Goal: Information Seeking & Learning: Learn about a topic

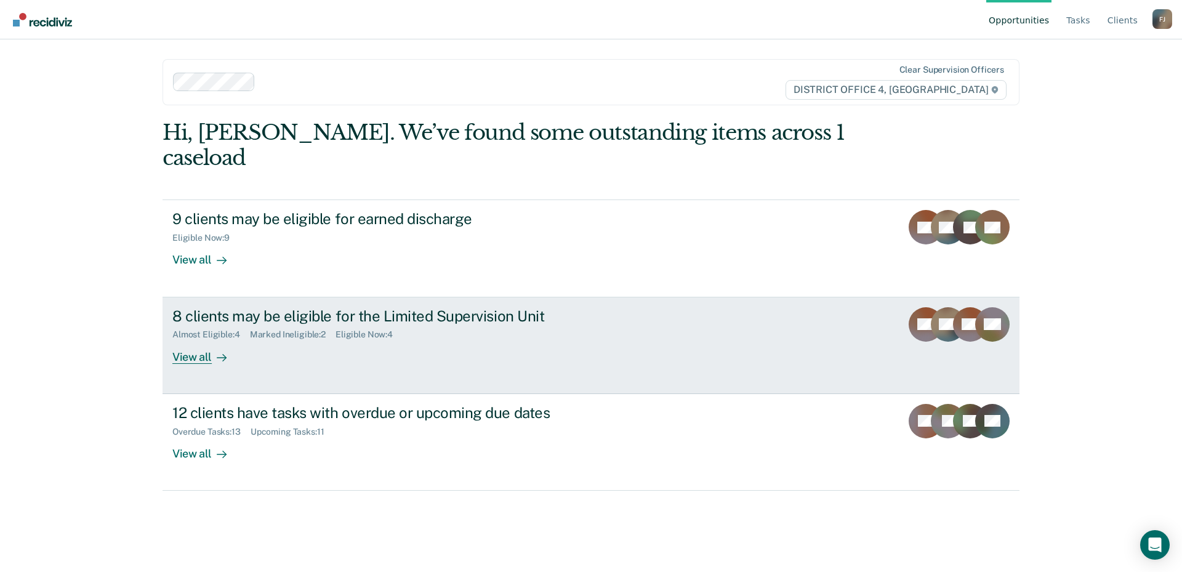
click at [178, 340] on div "View all" at bounding box center [206, 352] width 69 height 24
